Goal: Task Accomplishment & Management: Manage account settings

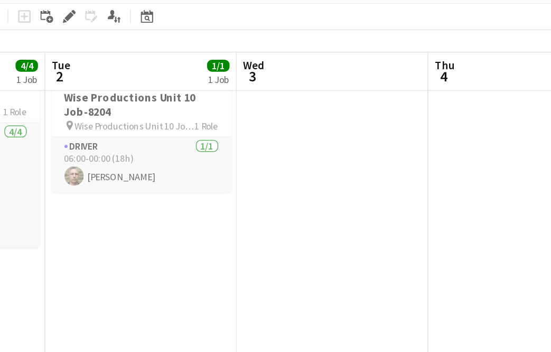
scroll to position [0, 414]
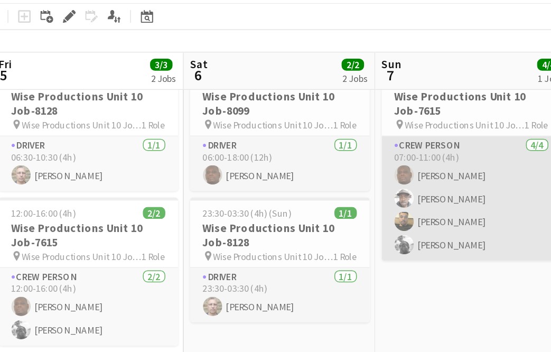
click at [351, 152] on app-card-role "Crew Person 4/4 07:00-11:00 (4h) MARVIN MARTIN Barry Williams Corie Alexander M…" at bounding box center [407, 170] width 118 height 82
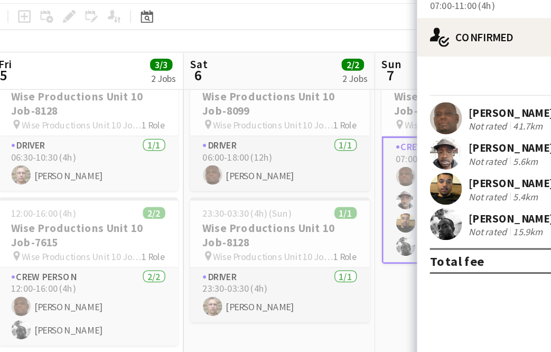
click at [218, 74] on app-board-header-date "Sat 6 2/2 2 Jobs" at bounding box center [281, 85] width 126 height 25
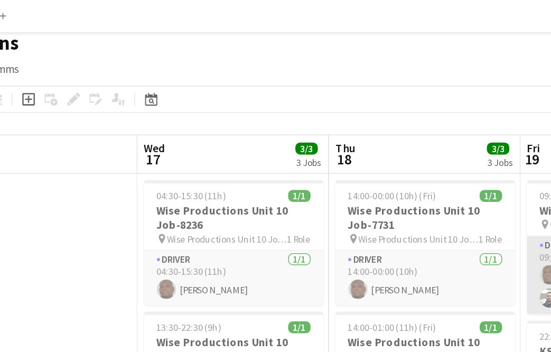
scroll to position [4, 0]
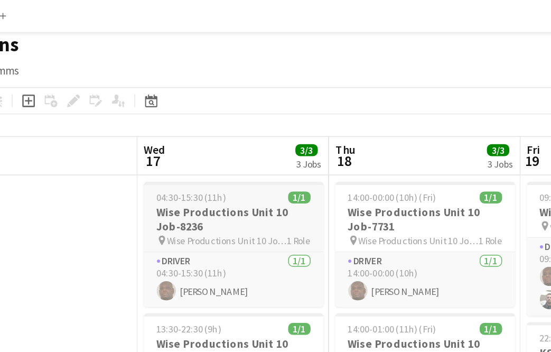
click at [189, 143] on h3 "Wise Productions Unit 10 Job-8236" at bounding box center [248, 144] width 118 height 19
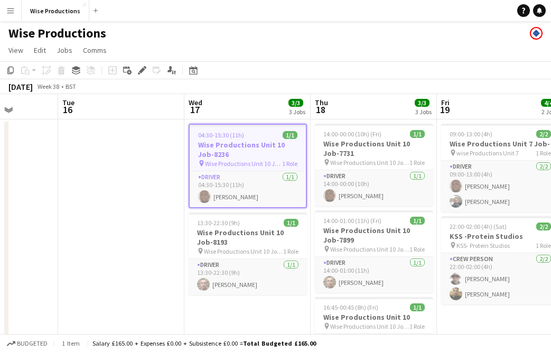
scroll to position [0, 0]
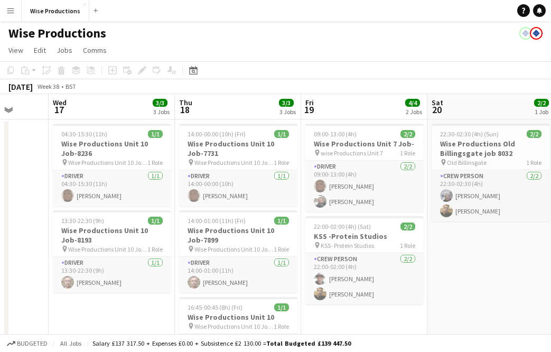
scroll to position [0, 328]
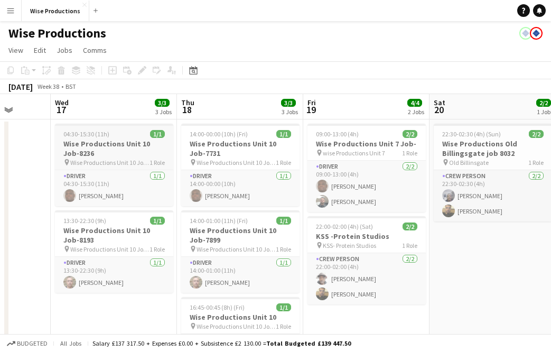
click at [112, 140] on h3 "Wise Productions Unit 10 Job-8236" at bounding box center [114, 148] width 118 height 19
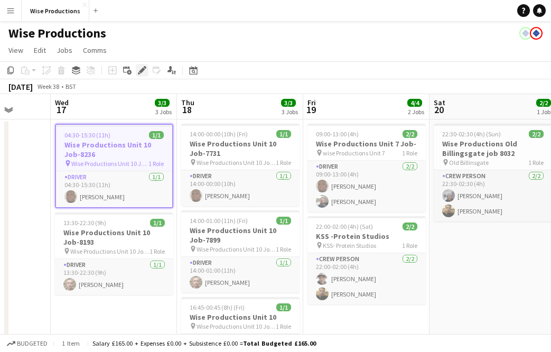
click at [143, 64] on div "Edit" at bounding box center [142, 70] width 13 height 13
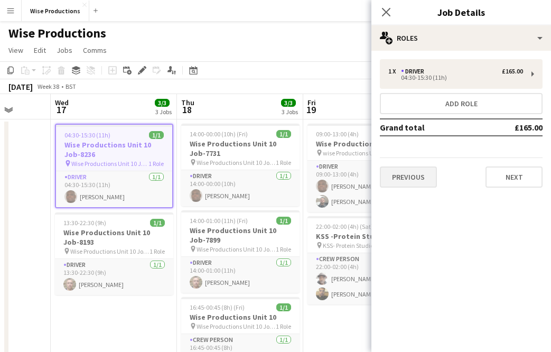
click at [389, 173] on button "Previous" at bounding box center [408, 176] width 57 height 21
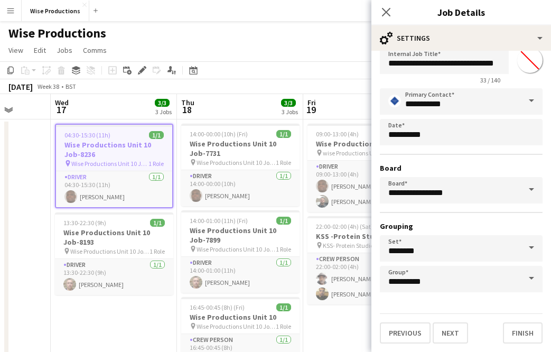
scroll to position [27, 0]
click at [408, 326] on button "Previous" at bounding box center [405, 332] width 51 height 21
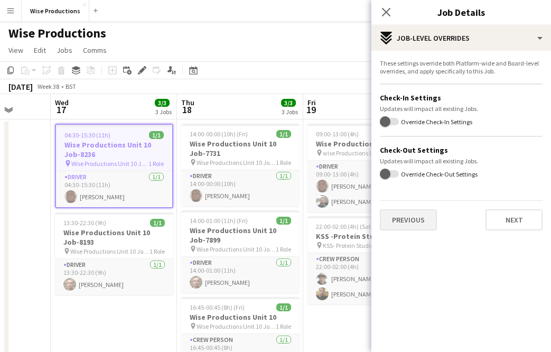
click at [410, 228] on button "Previous" at bounding box center [408, 219] width 57 height 21
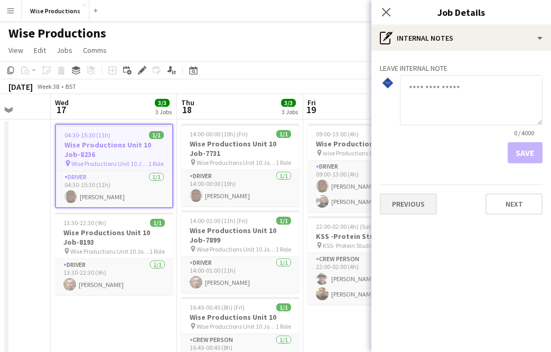
click at [414, 200] on button "Previous" at bounding box center [408, 203] width 57 height 21
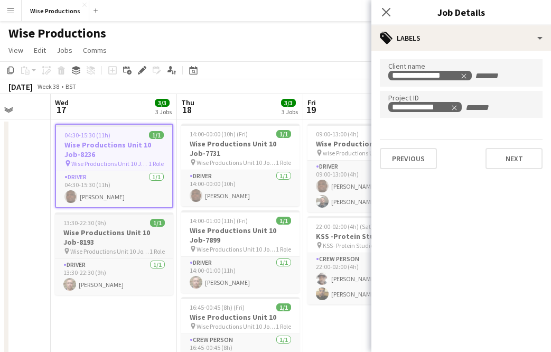
click at [133, 234] on h3 "Wise Productions Unit 10 Job-8193" at bounding box center [114, 237] width 118 height 19
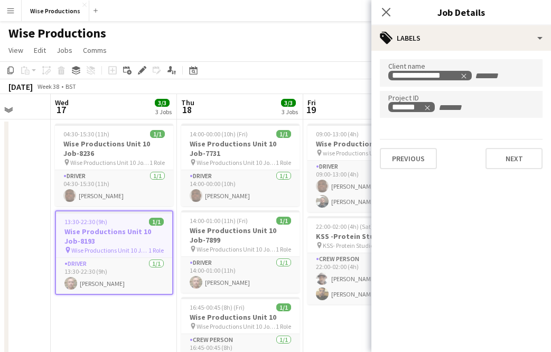
click at [137, 228] on h3 "Wise Productions Unit 10 Job-8193" at bounding box center [114, 236] width 116 height 19
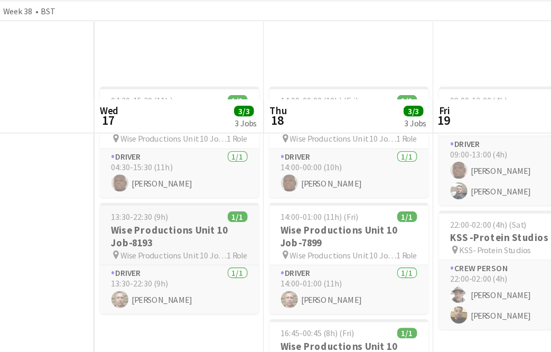
scroll to position [0, 267]
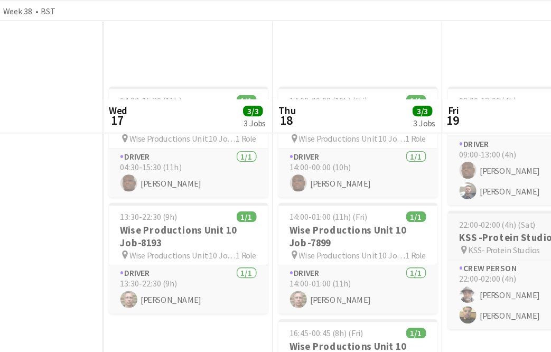
click at [390, 221] on span "22:00-02:00 (4h) (Sat)" at bounding box center [405, 225] width 57 height 8
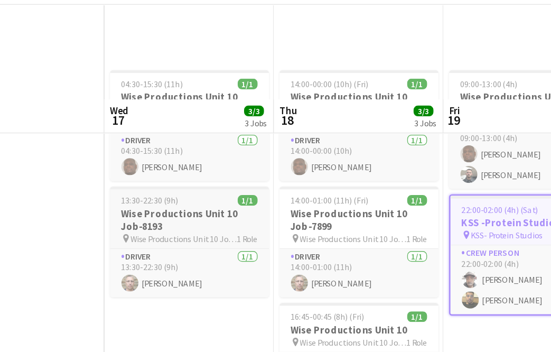
click at [165, 225] on h3 "Wise Productions Unit 10 Job-8193" at bounding box center [175, 234] width 118 height 19
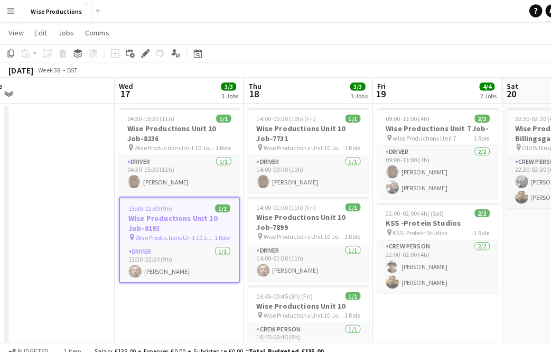
scroll to position [0, 0]
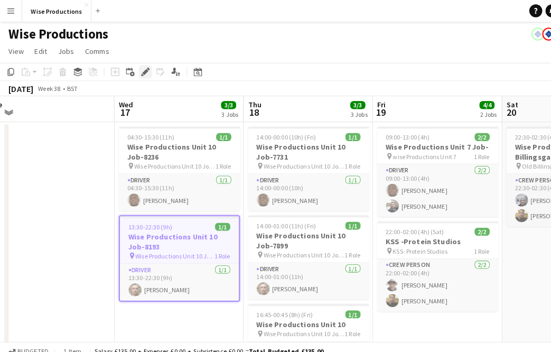
click at [142, 69] on icon at bounding box center [142, 71] width 6 height 6
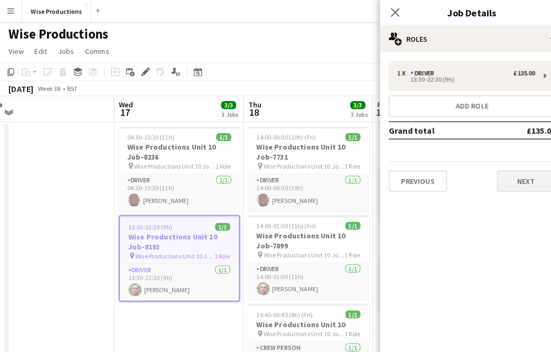
click at [495, 175] on button "Next" at bounding box center [514, 176] width 57 height 21
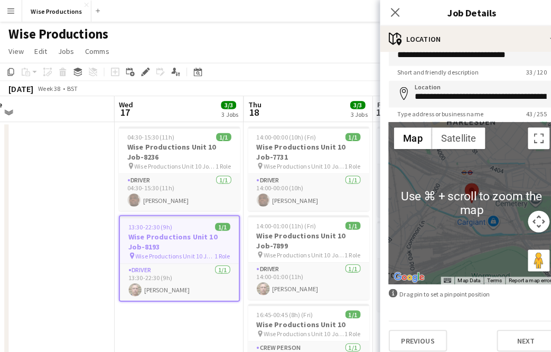
scroll to position [21, 0]
click at [513, 323] on button "Next" at bounding box center [514, 332] width 57 height 21
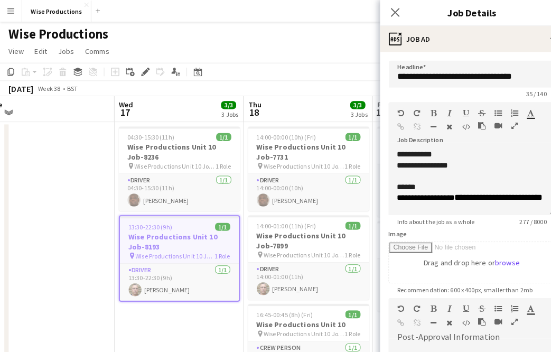
scroll to position [155, 0]
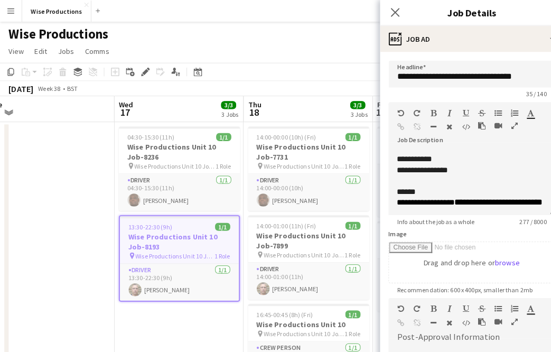
click at [210, 242] on h3 "Wise Productions Unit 10 Job-8193" at bounding box center [175, 236] width 116 height 19
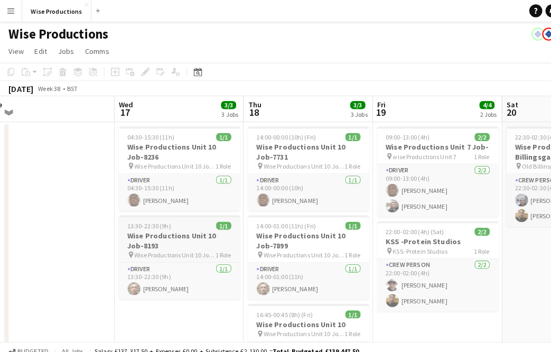
click at [210, 242] on h3 "Wise Productions Unit 10 Job-8193" at bounding box center [175, 235] width 118 height 19
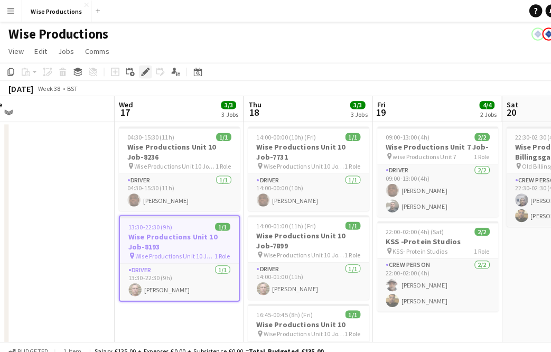
click at [141, 64] on div "Edit" at bounding box center [142, 70] width 13 height 13
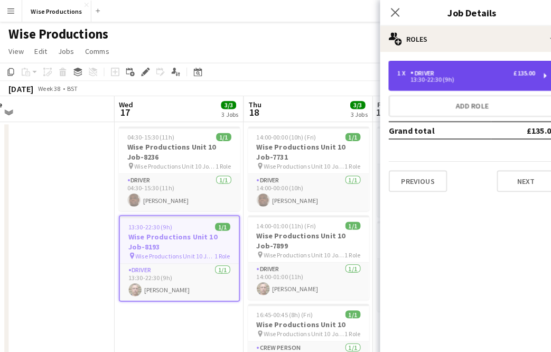
click at [462, 86] on div "1 x Driver £135.00 13:30-22:30 (9h)" at bounding box center [461, 74] width 163 height 30
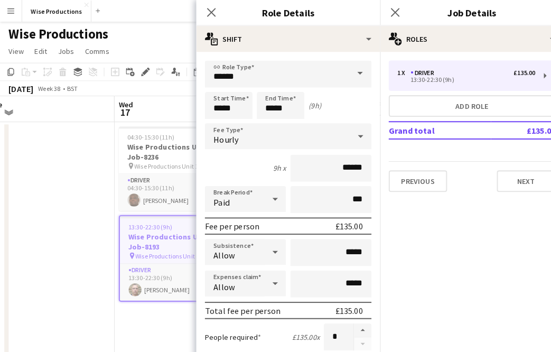
click at [83, 165] on app-date-cell at bounding box center [49, 261] width 126 height 284
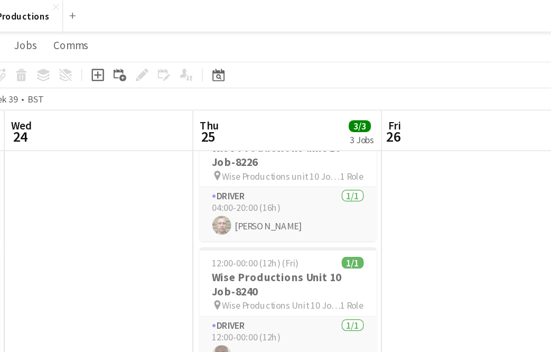
scroll to position [43, 0]
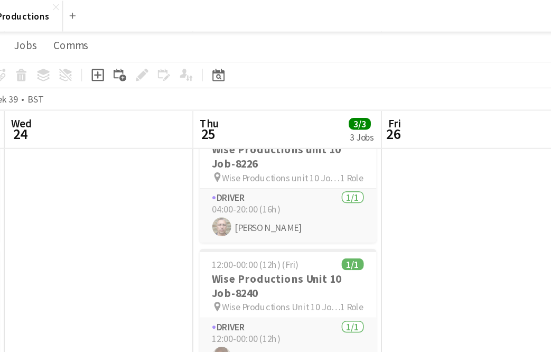
click at [177, 98] on app-board-header-date "Thu 25 3/3 3 Jobs" at bounding box center [240, 86] width 126 height 25
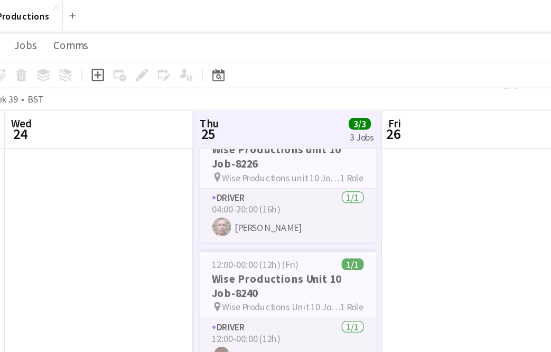
click at [98, 48] on div "Add job Add linked Job Edit Edit linked Job Applicants" at bounding box center [137, 50] width 81 height 13
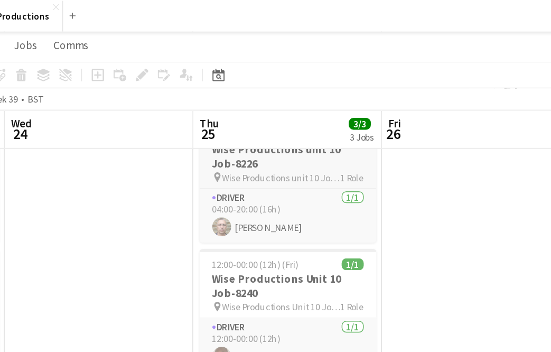
click at [181, 100] on h3 "Wise Productions unit 10 Job-8226" at bounding box center [240, 104] width 118 height 19
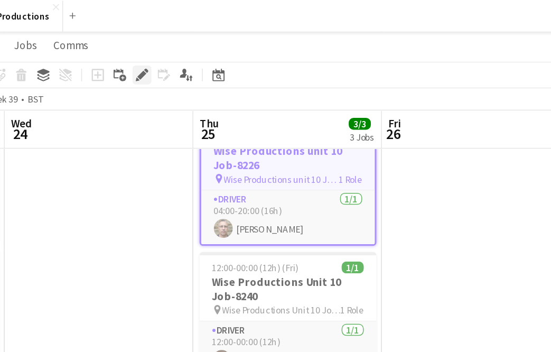
click at [138, 47] on icon "Edit" at bounding box center [142, 50] width 8 height 8
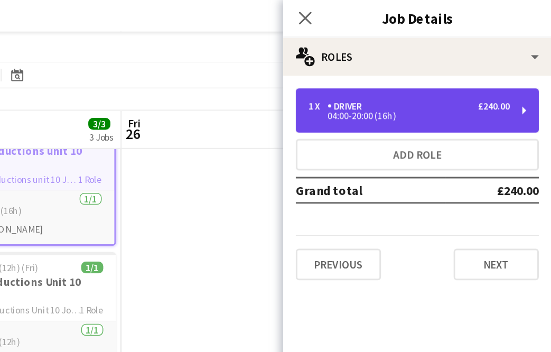
click at [388, 78] on div "04:00-20:00 (16h)" at bounding box center [455, 77] width 135 height 5
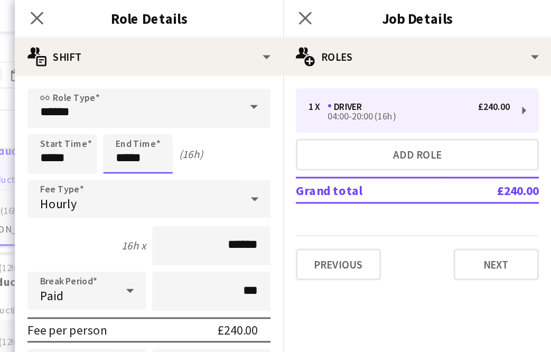
click at [87, 108] on body "Menu Boards Boards Boards All jobs Status Workforce Workforce My Workforce Recr…" at bounding box center [275, 254] width 551 height 594
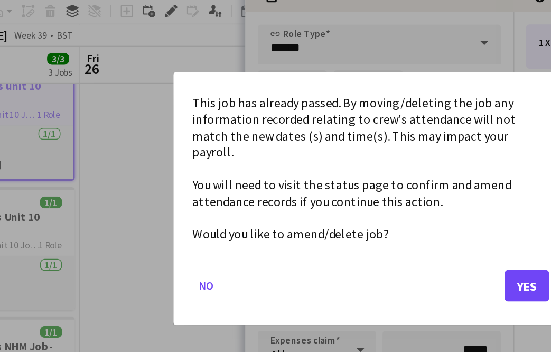
click at [366, 224] on button "Yes" at bounding box center [381, 234] width 30 height 21
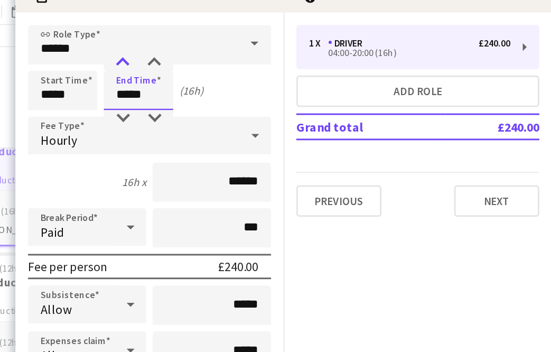
type input "*****"
click at [253, 79] on div at bounding box center [263, 84] width 21 height 11
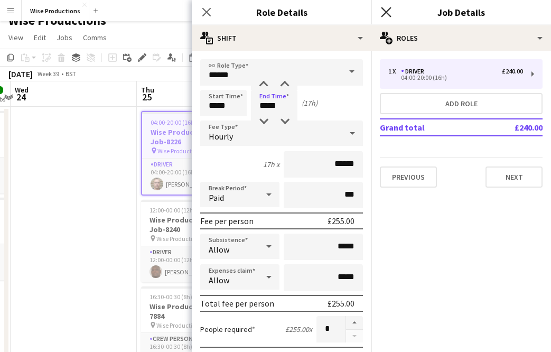
click at [385, 14] on icon "Close pop-in" at bounding box center [386, 12] width 10 height 10
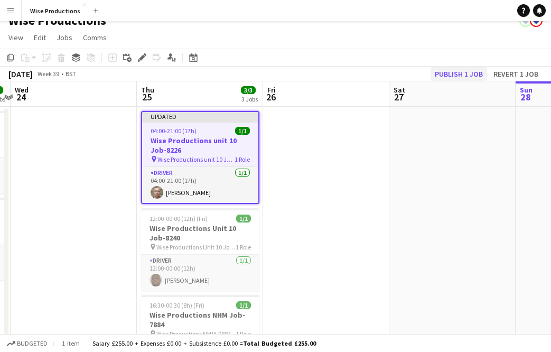
click at [469, 73] on button "Publish 1 job" at bounding box center [459, 74] width 57 height 14
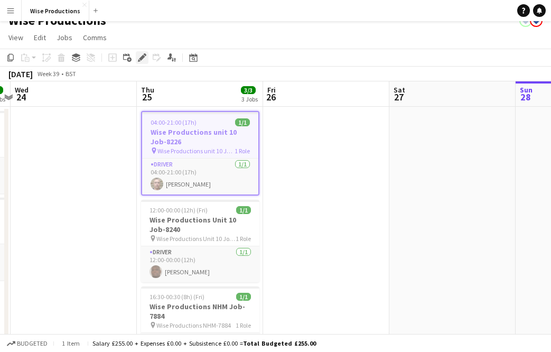
click at [143, 55] on icon "Edit" at bounding box center [142, 57] width 8 height 8
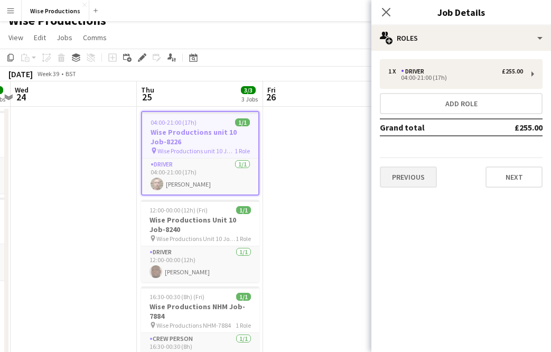
click at [401, 180] on button "Previous" at bounding box center [408, 176] width 57 height 21
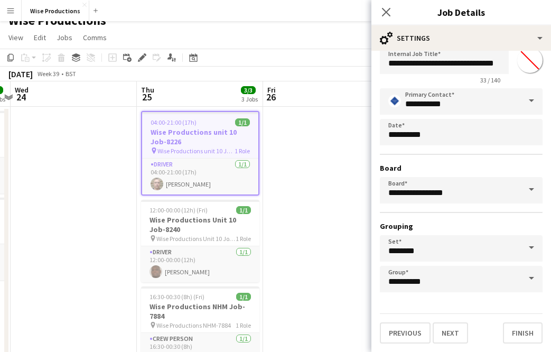
scroll to position [27, 0]
click at [419, 327] on button "Previous" at bounding box center [405, 332] width 51 height 21
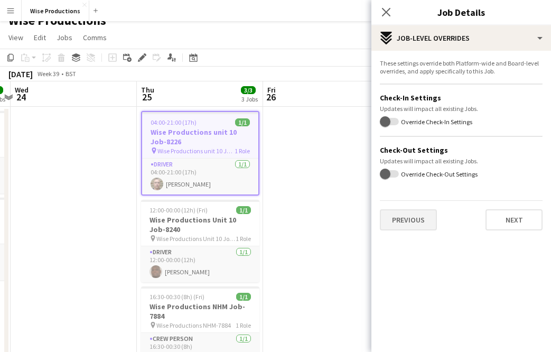
click at [432, 215] on button "Previous" at bounding box center [408, 219] width 57 height 21
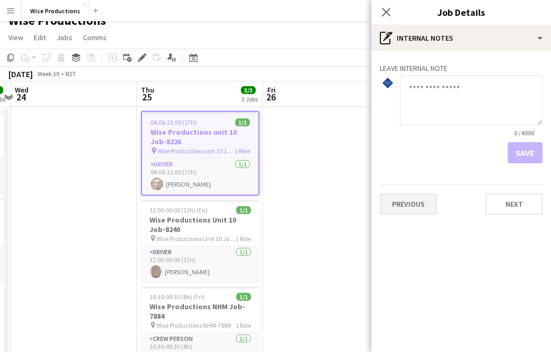
click at [424, 206] on button "Previous" at bounding box center [408, 203] width 57 height 21
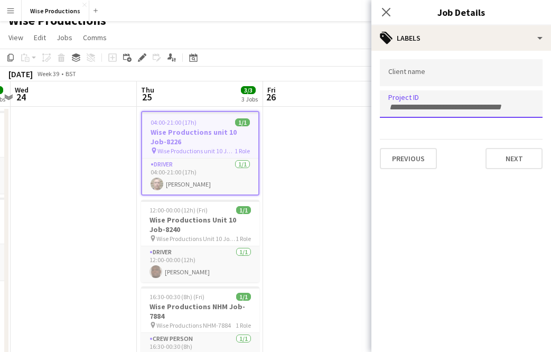
click at [432, 105] on input "Type to search project ID labels..." at bounding box center [461, 108] width 146 height 10
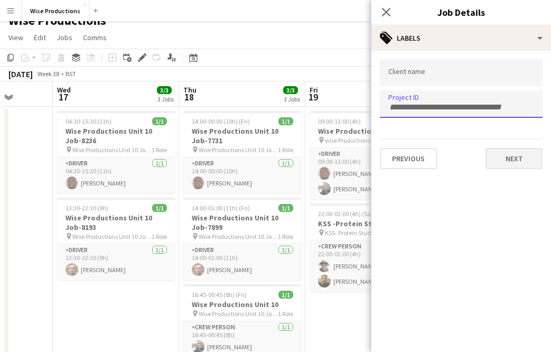
scroll to position [0, 326]
click at [140, 227] on h3 "Wise Productions Unit 10 Job-8193" at bounding box center [117, 222] width 118 height 19
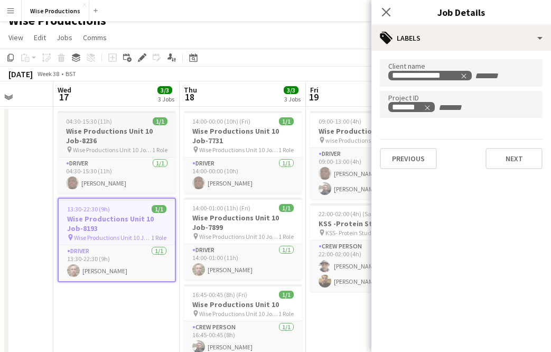
click at [111, 134] on h3 "Wise Productions Unit 10 Job-8236" at bounding box center [117, 135] width 118 height 19
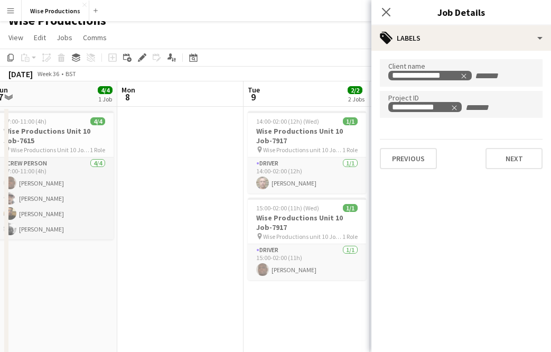
scroll to position [0, 404]
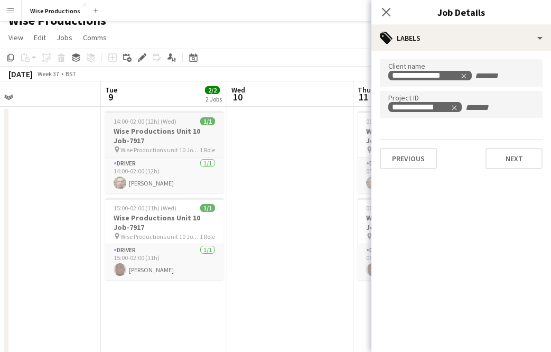
click at [169, 136] on h3 "Wise Productions Unit 10 Job-7917" at bounding box center [164, 135] width 118 height 19
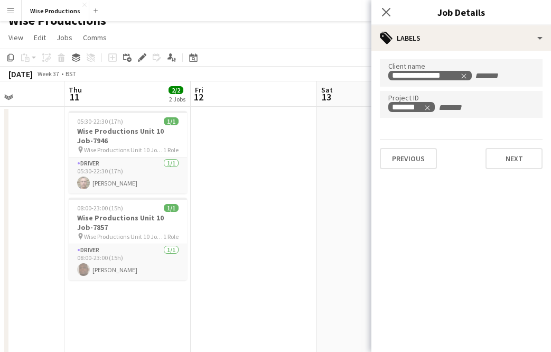
scroll to position [0, 311]
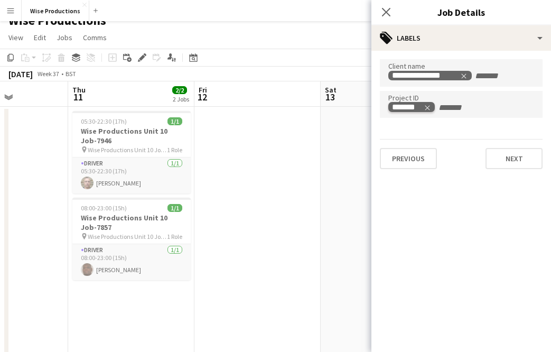
click at [428, 109] on icon "Remove tag" at bounding box center [427, 107] width 7 height 7
click at [410, 107] on input "Type to search project ID labels..." at bounding box center [461, 108] width 146 height 10
paste input "*******"
type input "*******"
click at [503, 78] on input "+ Label" at bounding box center [496, 76] width 45 height 10
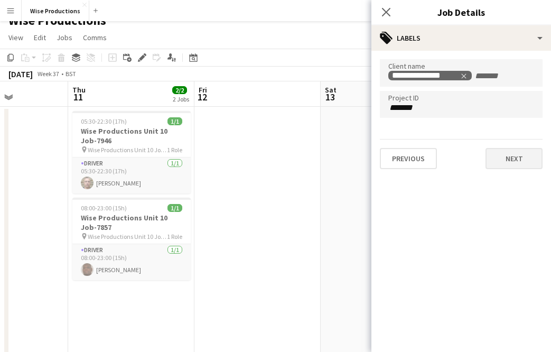
click at [512, 159] on button "Next" at bounding box center [514, 158] width 57 height 21
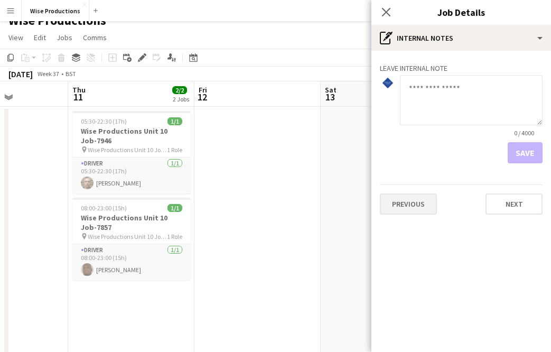
click at [426, 209] on button "Previous" at bounding box center [408, 203] width 57 height 21
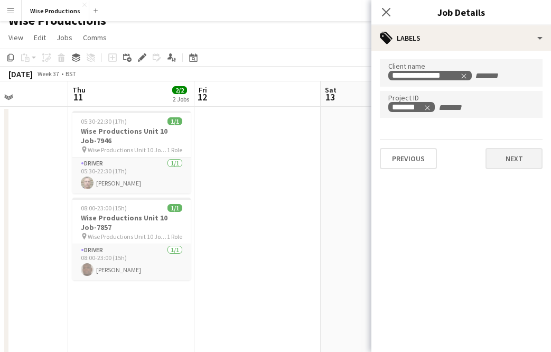
click at [492, 162] on button "Next" at bounding box center [514, 158] width 57 height 21
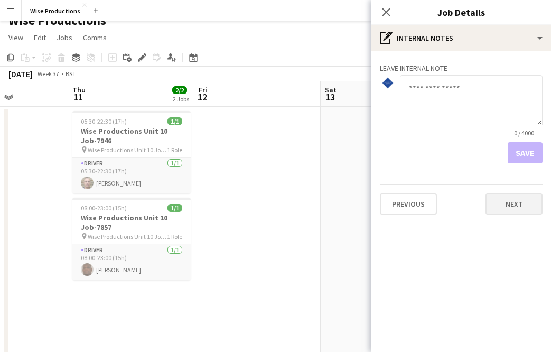
click at [500, 209] on button "Next" at bounding box center [514, 203] width 57 height 21
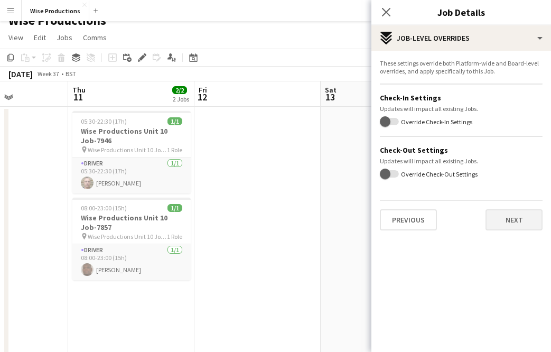
click at [502, 221] on button "Next" at bounding box center [514, 219] width 57 height 21
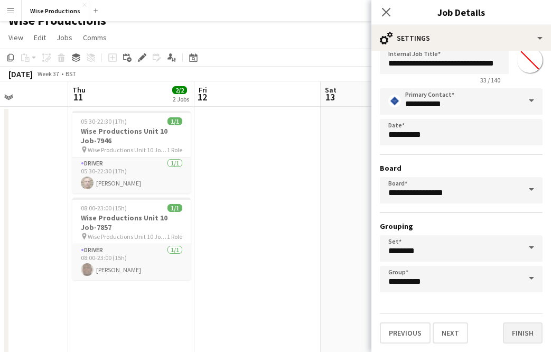
scroll to position [27, 0]
click at [459, 329] on button "Next" at bounding box center [450, 332] width 35 height 21
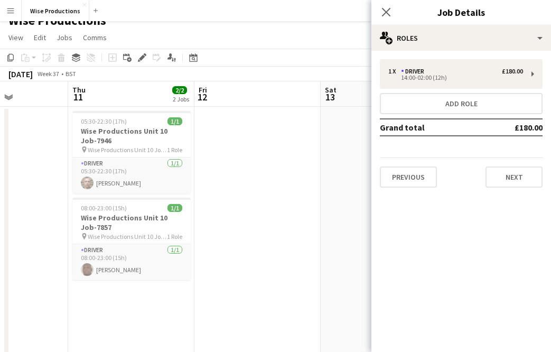
scroll to position [0, 0]
click at [510, 185] on button "Next" at bounding box center [514, 176] width 57 height 21
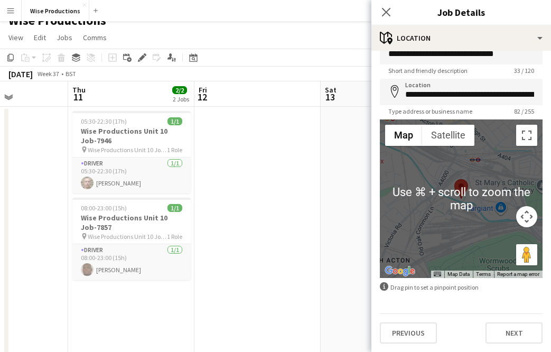
scroll to position [21, 0]
click at [497, 331] on button "Next" at bounding box center [514, 332] width 57 height 21
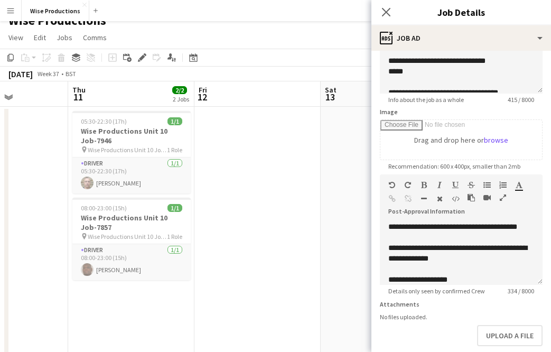
scroll to position [0, 0]
click at [156, 146] on span "Wise Productions Unit 10 Job-7946" at bounding box center [127, 150] width 79 height 8
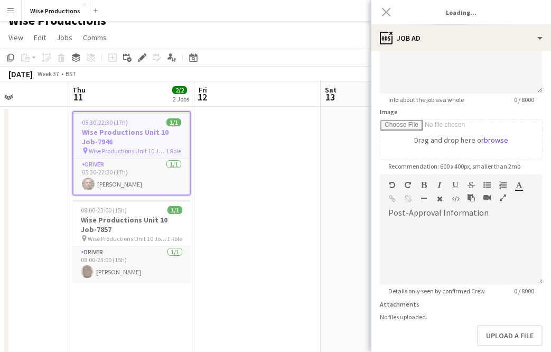
type input "**********"
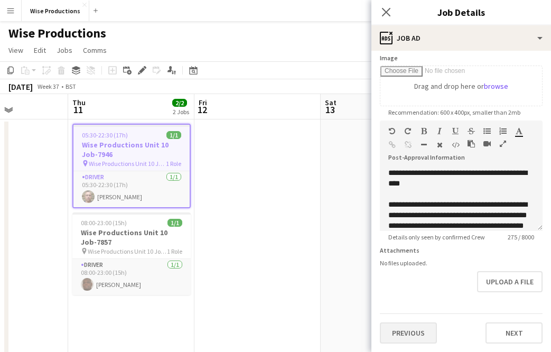
scroll to position [171, 0]
click at [419, 327] on button "Previous" at bounding box center [408, 332] width 57 height 21
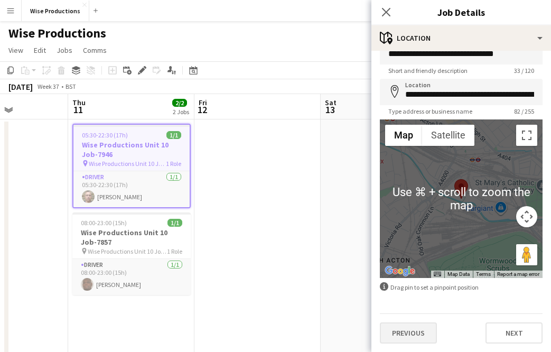
scroll to position [21, 0]
click at [415, 335] on button "Previous" at bounding box center [408, 332] width 57 height 21
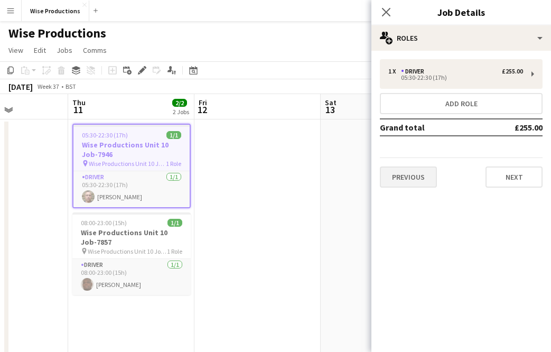
click at [422, 177] on button "Previous" at bounding box center [408, 176] width 57 height 21
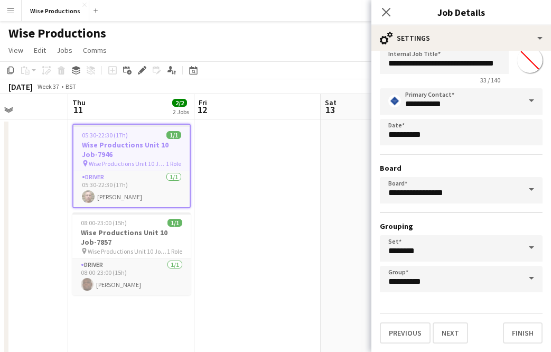
scroll to position [27, 0]
click at [411, 325] on button "Previous" at bounding box center [405, 332] width 51 height 21
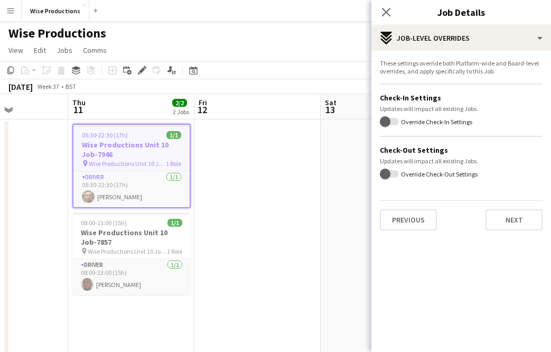
scroll to position [0, 0]
click at [417, 226] on button "Previous" at bounding box center [408, 219] width 57 height 21
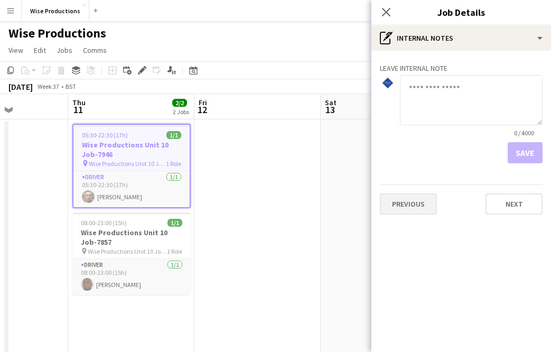
click at [417, 209] on button "Previous" at bounding box center [408, 203] width 57 height 21
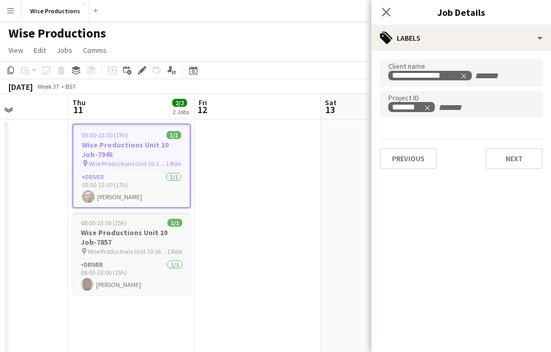
click at [148, 241] on h3 "Wise Productions Unit 10 Job-7857" at bounding box center [131, 237] width 118 height 19
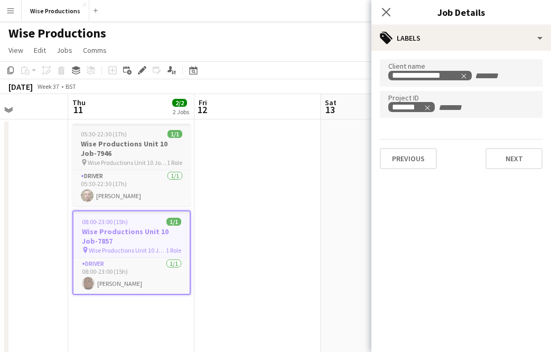
click at [138, 157] on h3 "Wise Productions Unit 10 Job-7946" at bounding box center [131, 148] width 118 height 19
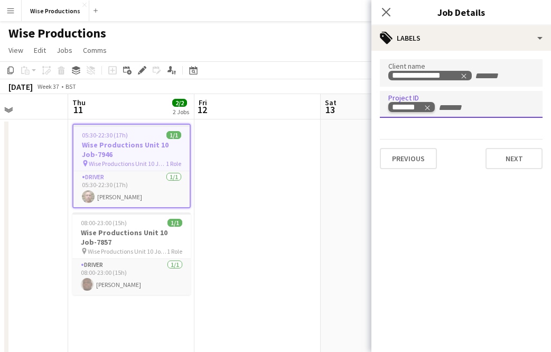
click at [390, 105] on tag "*******" at bounding box center [411, 107] width 47 height 10
drag, startPoint x: 388, startPoint y: 105, endPoint x: 425, endPoint y: 105, distance: 37.5
click at [425, 105] on div "*******" at bounding box center [461, 104] width 163 height 27
click at [402, 108] on div "*******" at bounding box center [407, 107] width 31 height 8
click at [140, 235] on h3 "Wise Productions Unit 10 Job-7857" at bounding box center [131, 237] width 118 height 19
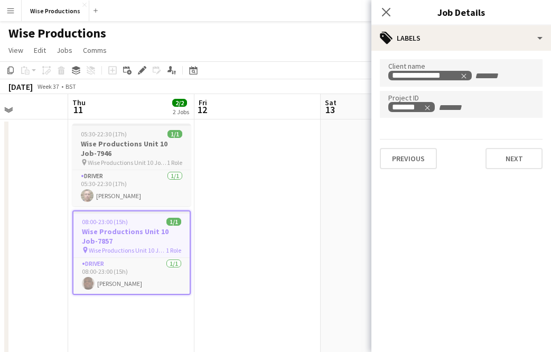
click at [120, 159] on span "Wise Productions Unit 10 Job-7946" at bounding box center [127, 163] width 79 height 8
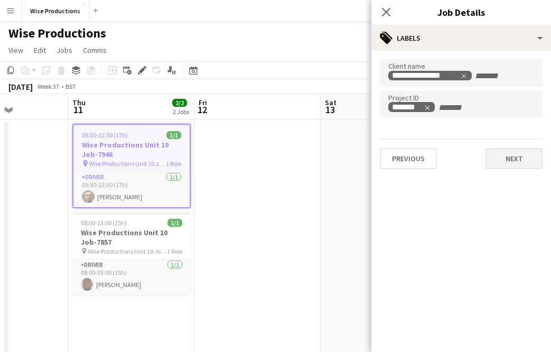
click at [508, 152] on button "Next" at bounding box center [514, 158] width 57 height 21
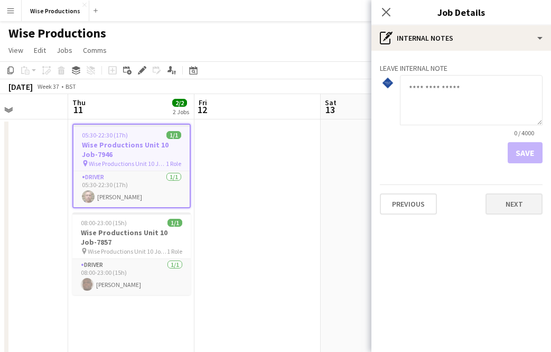
click at [507, 197] on button "Next" at bounding box center [514, 203] width 57 height 21
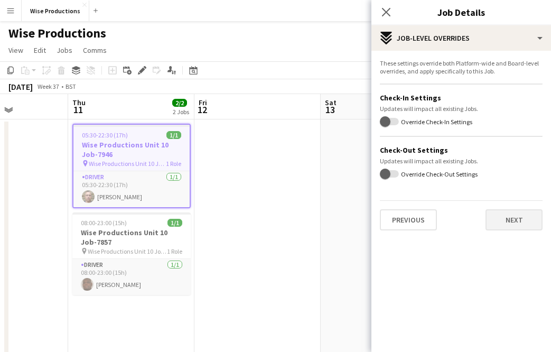
click at [509, 221] on button "Next" at bounding box center [514, 219] width 57 height 21
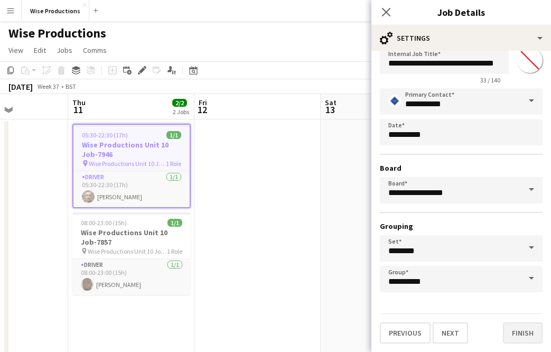
scroll to position [27, 0]
click at [451, 327] on button "Next" at bounding box center [450, 332] width 35 height 21
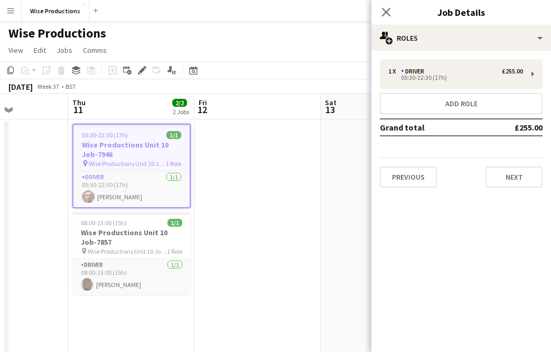
scroll to position [0, 0]
click at [497, 177] on button "Next" at bounding box center [514, 176] width 57 height 21
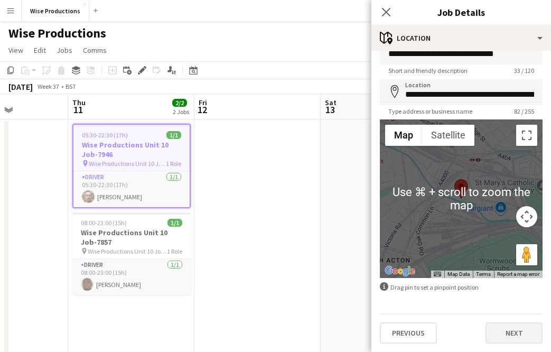
scroll to position [21, 0]
click at [498, 333] on button "Next" at bounding box center [514, 332] width 57 height 21
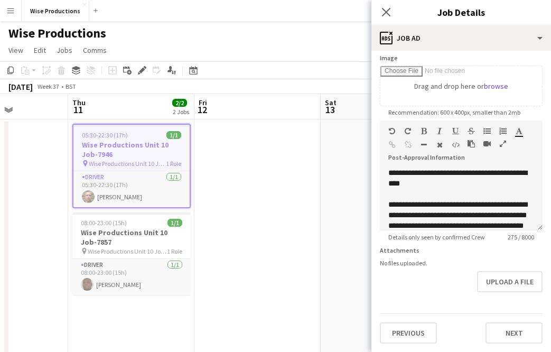
scroll to position [171, 0]
click at [405, 327] on button "Previous" at bounding box center [408, 332] width 57 height 21
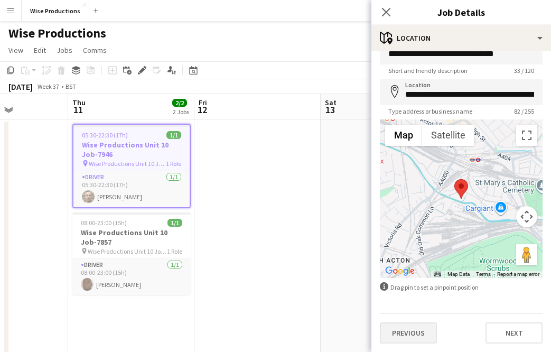
scroll to position [21, 0]
click at [414, 335] on button "Previous" at bounding box center [408, 332] width 57 height 21
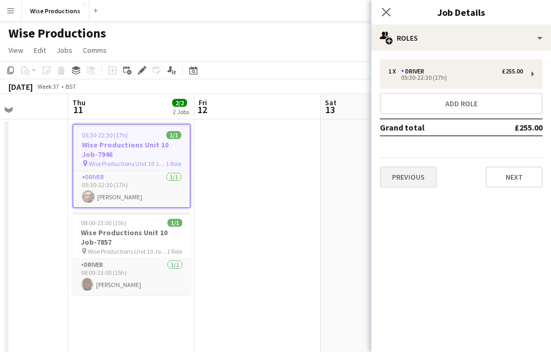
click at [420, 173] on button "Previous" at bounding box center [408, 176] width 57 height 21
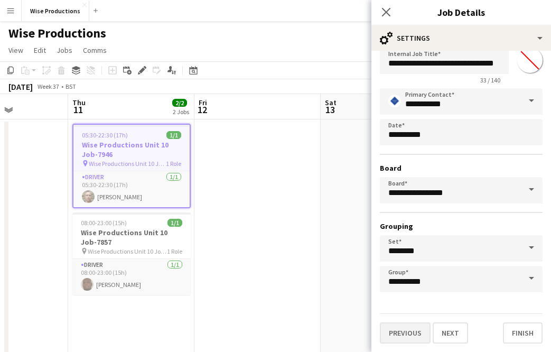
scroll to position [27, 0]
click at [416, 331] on button "Previous" at bounding box center [405, 332] width 51 height 21
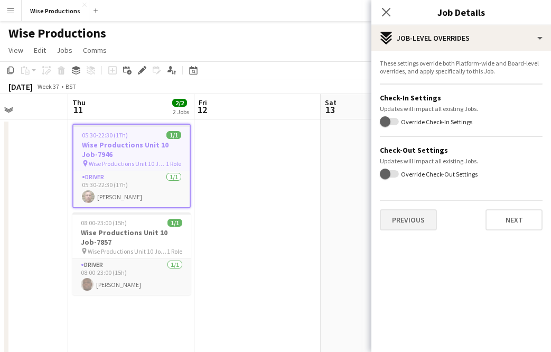
click at [426, 219] on button "Previous" at bounding box center [408, 219] width 57 height 21
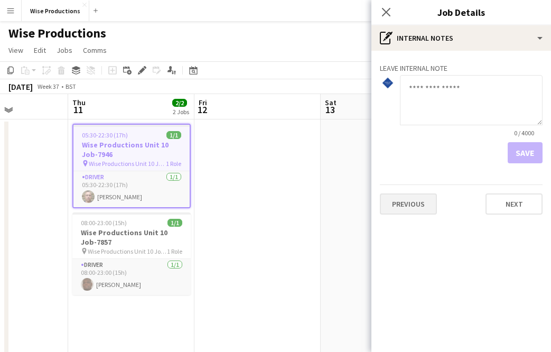
click at [426, 195] on button "Previous" at bounding box center [408, 203] width 57 height 21
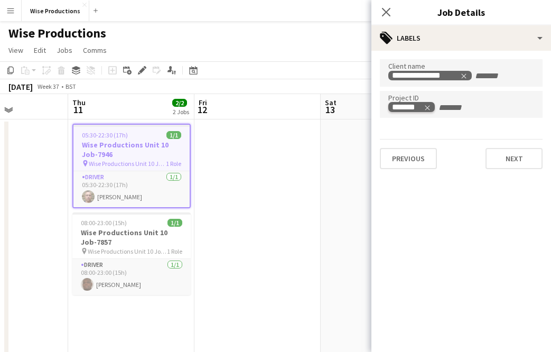
click at [430, 106] on icon "Remove tag" at bounding box center [427, 107] width 7 height 7
paste input "*******"
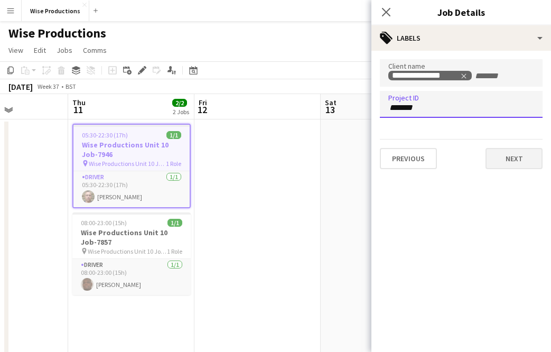
type input "*******"
click at [493, 159] on button "Next" at bounding box center [514, 158] width 57 height 21
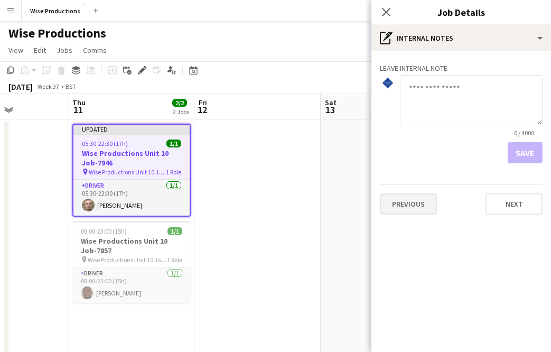
click at [401, 199] on button "Previous" at bounding box center [408, 203] width 57 height 21
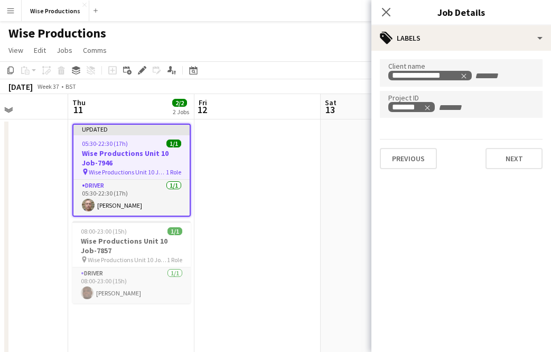
click at [132, 250] on h3 "Wise Productions Unit 10 Job-7857" at bounding box center [131, 245] width 118 height 19
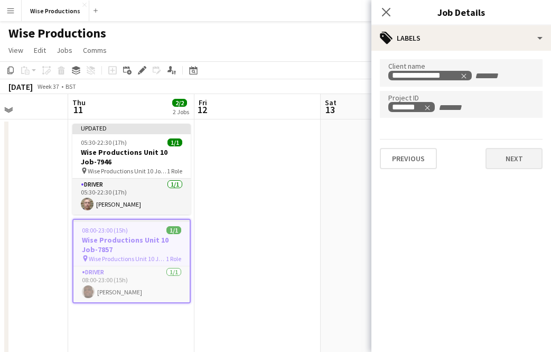
click at [506, 164] on button "Next" at bounding box center [514, 158] width 57 height 21
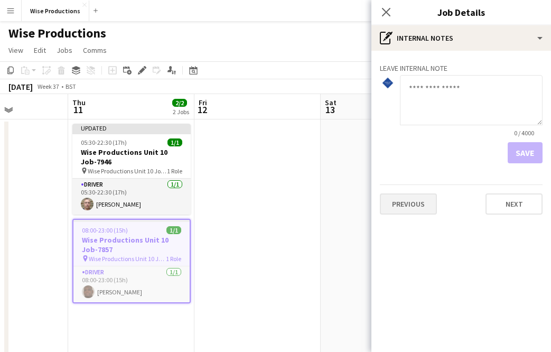
click at [426, 202] on button "Previous" at bounding box center [408, 203] width 57 height 21
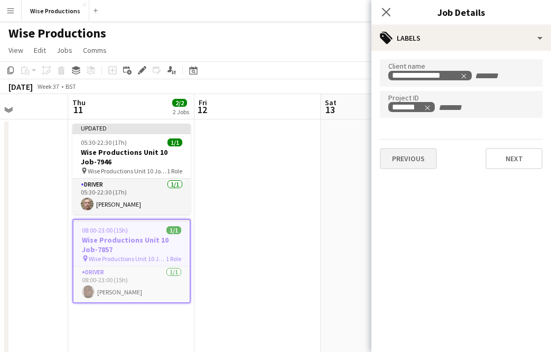
click at [422, 166] on button "Previous" at bounding box center [408, 158] width 57 height 21
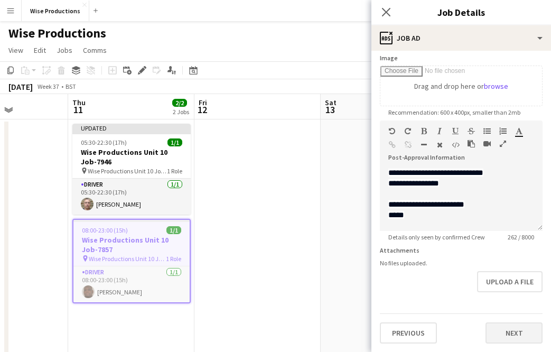
scroll to position [171, 0]
click at [506, 334] on button "Next" at bounding box center [514, 332] width 57 height 21
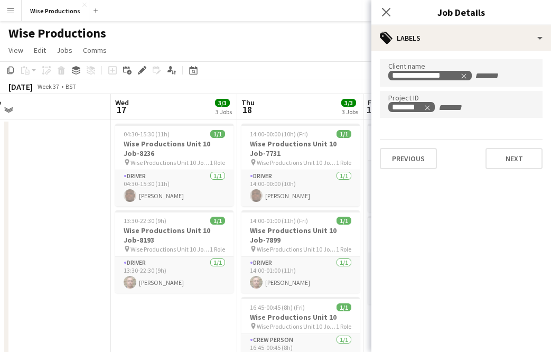
scroll to position [0, 293]
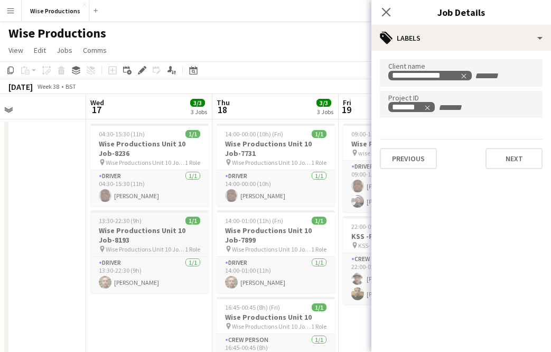
click at [155, 235] on h3 "Wise Productions Unit 10 Job-8193" at bounding box center [149, 235] width 118 height 19
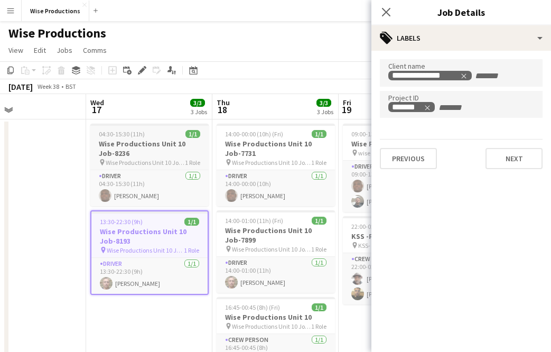
click at [165, 159] on span "Wise Productions Unit 10 Job-8236" at bounding box center [145, 163] width 79 height 8
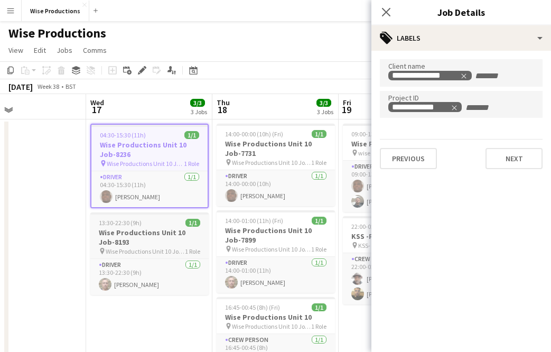
click at [150, 248] on span "Wise Productions Unit 10 Job-8193" at bounding box center [145, 251] width 79 height 8
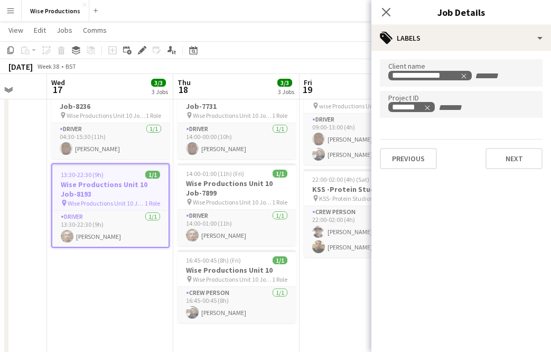
scroll to position [44, 0]
